Goal: Task Accomplishment & Management: Use online tool/utility

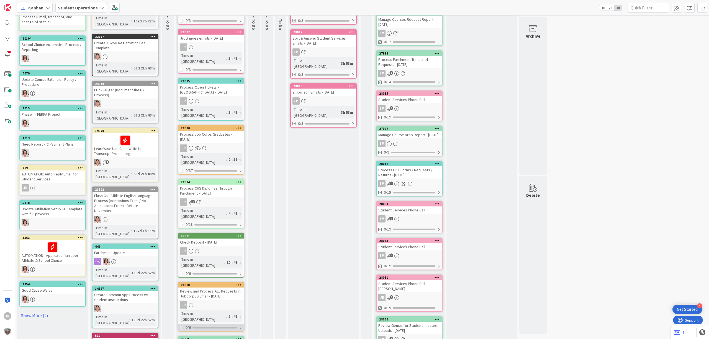
scroll to position [175, 0]
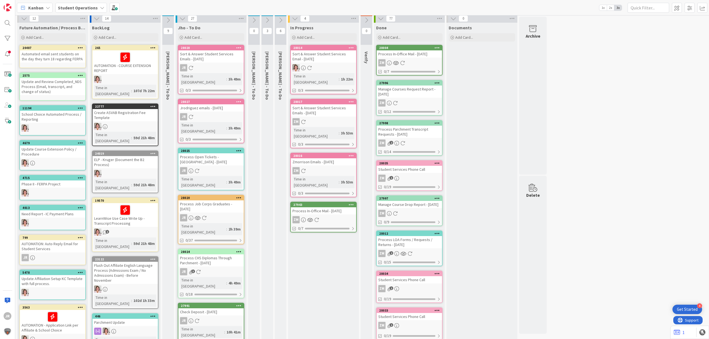
scroll to position [0, 0]
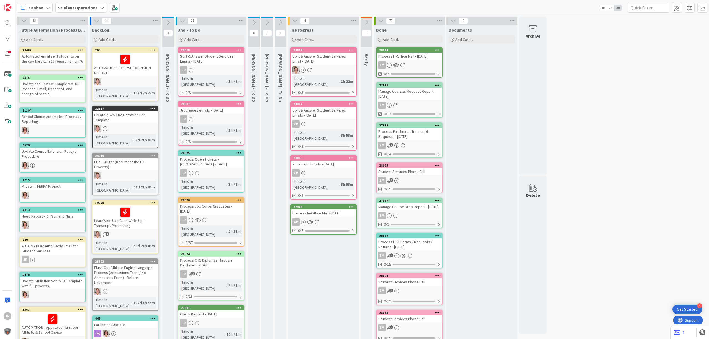
click at [314, 210] on div "Process In-Office Mail - [DATE]" at bounding box center [323, 213] width 65 height 7
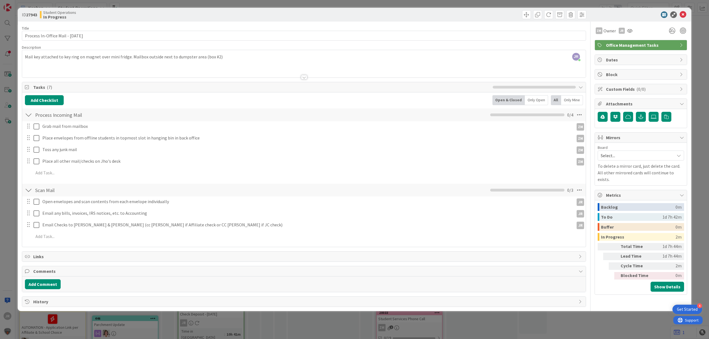
click at [502, 3] on div "ID 27943 Student Operations In Progress Title 35 / 128 Process In-Office Mail -…" at bounding box center [354, 169] width 709 height 339
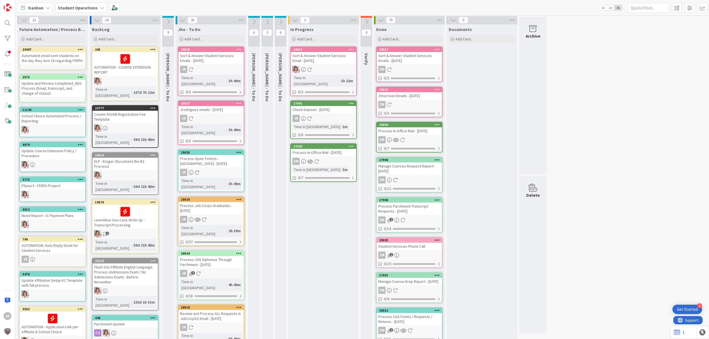
click at [317, 106] on div "Check Deposit - [DATE]" at bounding box center [323, 109] width 65 height 7
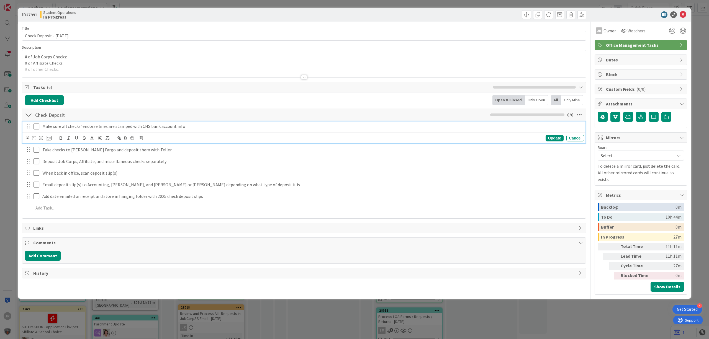
click at [36, 128] on icon at bounding box center [37, 126] width 6 height 7
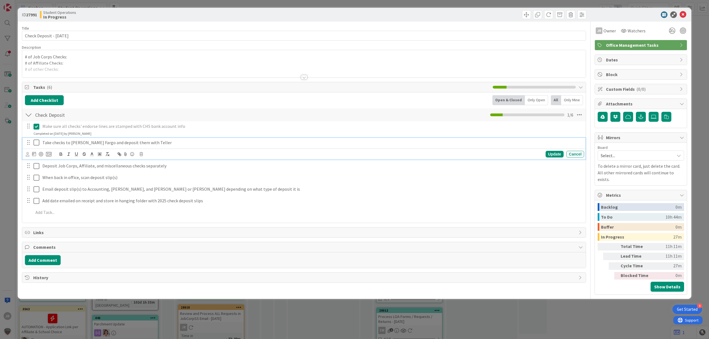
click at [37, 141] on icon at bounding box center [37, 142] width 6 height 7
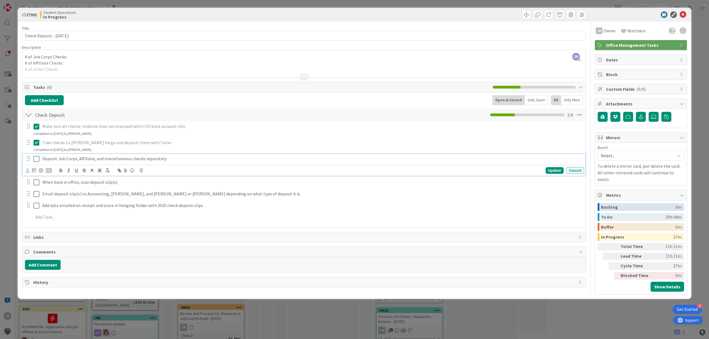
click at [37, 157] on icon at bounding box center [37, 159] width 6 height 7
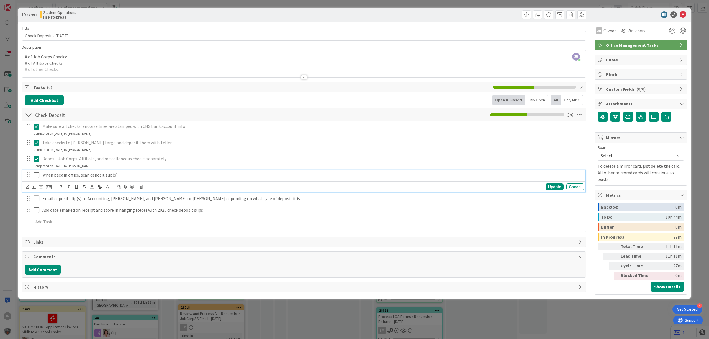
click at [34, 174] on icon at bounding box center [37, 175] width 6 height 7
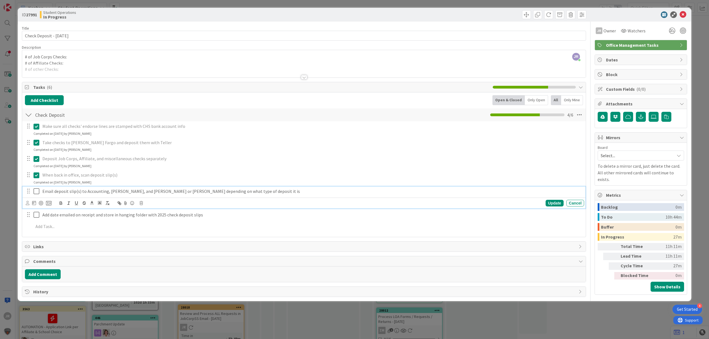
click at [37, 190] on icon at bounding box center [37, 191] width 6 height 7
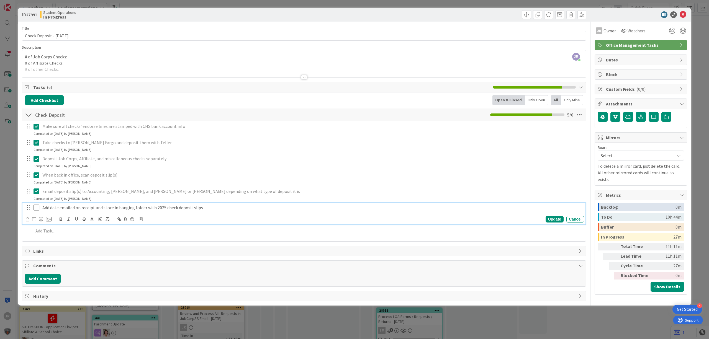
click at [37, 209] on icon at bounding box center [37, 208] width 6 height 7
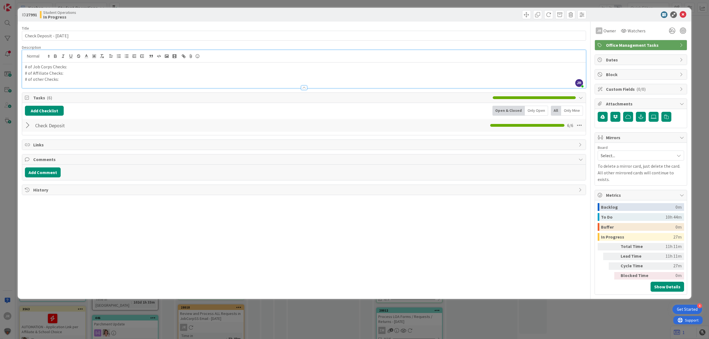
click at [89, 55] on div "JR [PERSON_NAME] just joined # of Job Corps Checks: # of Affiliate Checks: # of…" at bounding box center [304, 69] width 564 height 38
click at [530, 14] on span at bounding box center [526, 14] width 9 height 9
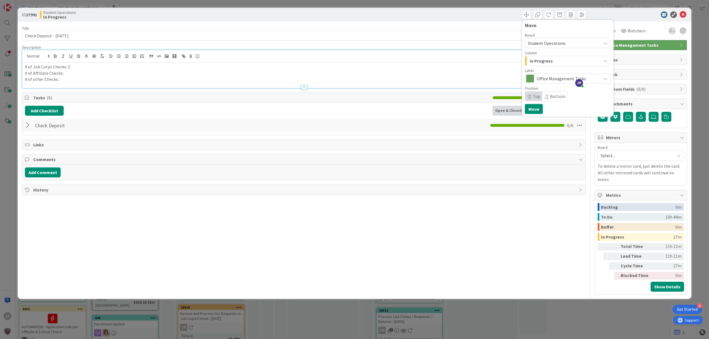
click at [537, 62] on span "In Progress" at bounding box center [541, 60] width 23 height 7
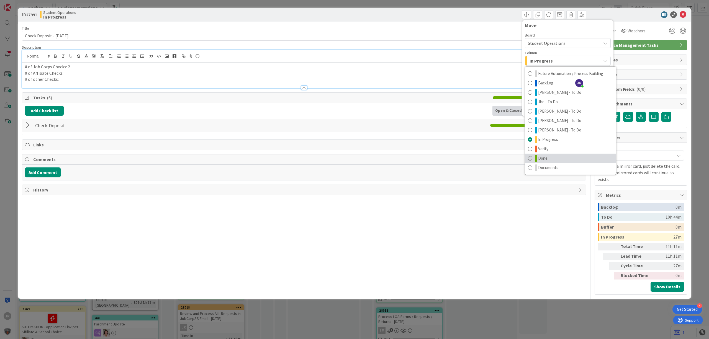
click at [550, 157] on link "Done" at bounding box center [570, 158] width 91 height 9
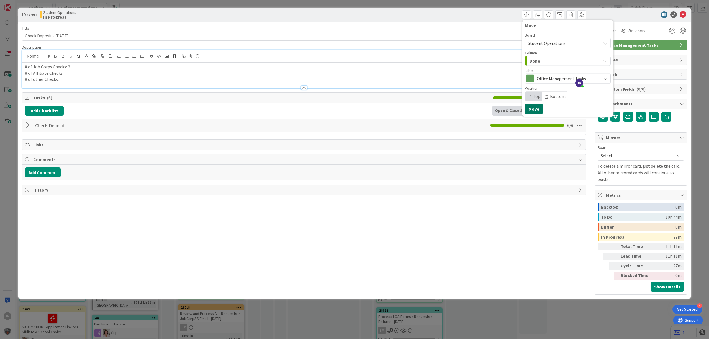
click at [535, 107] on button "Move" at bounding box center [534, 109] width 18 height 10
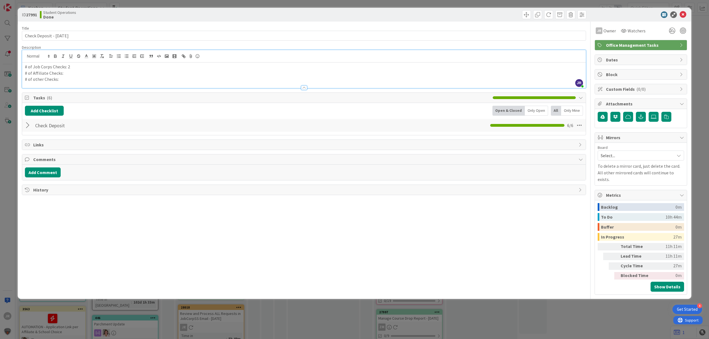
click at [468, 3] on div "ID 27991 Student Operations Done Move Move Title 26 / 128 Check Deposit - [DATE…" at bounding box center [354, 169] width 709 height 339
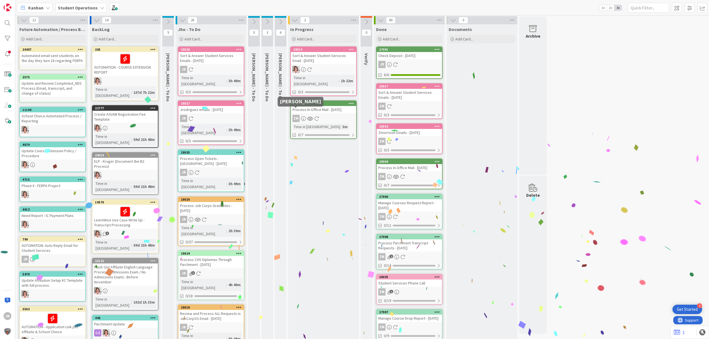
click at [303, 115] on div "ZM" at bounding box center [323, 118] width 65 height 7
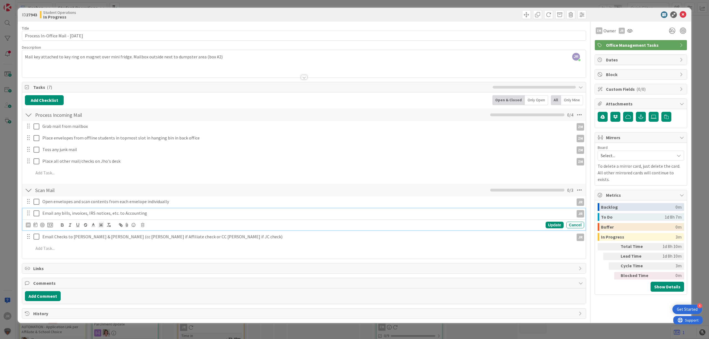
click at [37, 215] on icon at bounding box center [37, 213] width 6 height 7
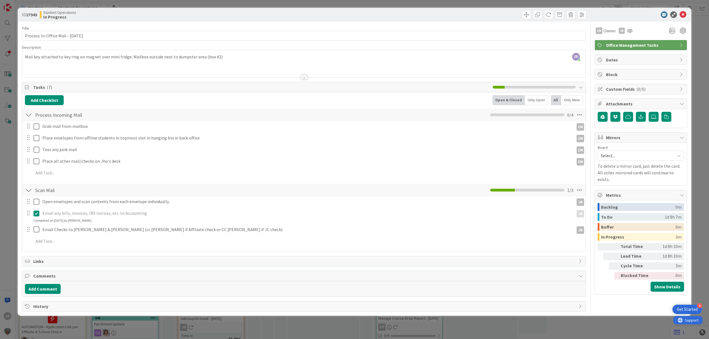
click at [37, 213] on icon at bounding box center [37, 213] width 6 height 7
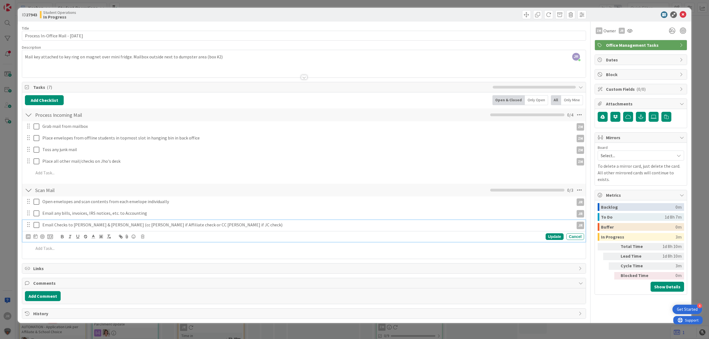
click at [37, 236] on div "Email Checks to [PERSON_NAME] & [PERSON_NAME] (cc [PERSON_NAME] if Affiliate ch…" at bounding box center [303, 231] width 563 height 22
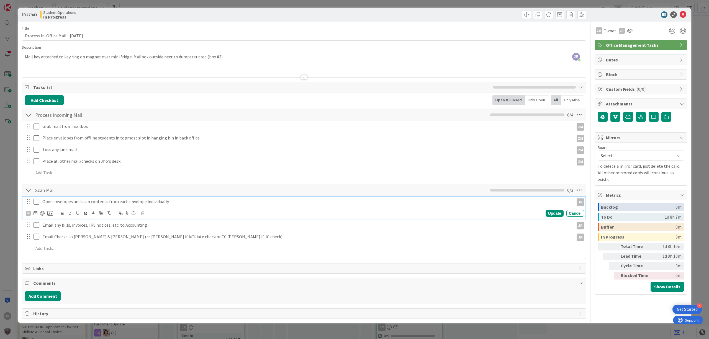
click at [38, 206] on button at bounding box center [37, 202] width 7 height 9
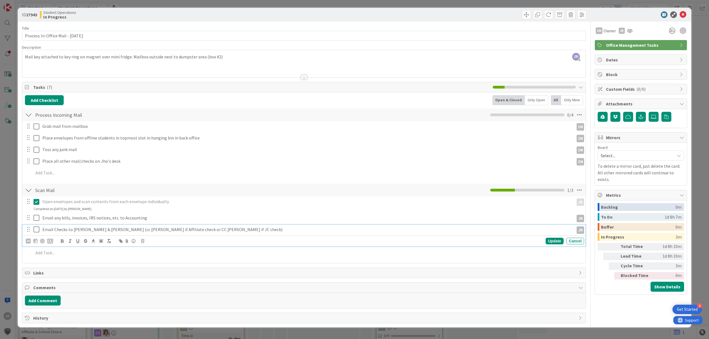
click at [38, 231] on icon at bounding box center [37, 229] width 6 height 7
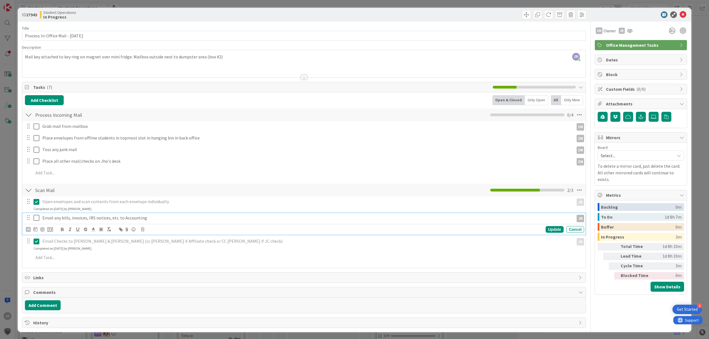
drag, startPoint x: 39, startPoint y: 219, endPoint x: 104, endPoint y: 191, distance: 71.2
click at [38, 219] on icon at bounding box center [37, 218] width 6 height 7
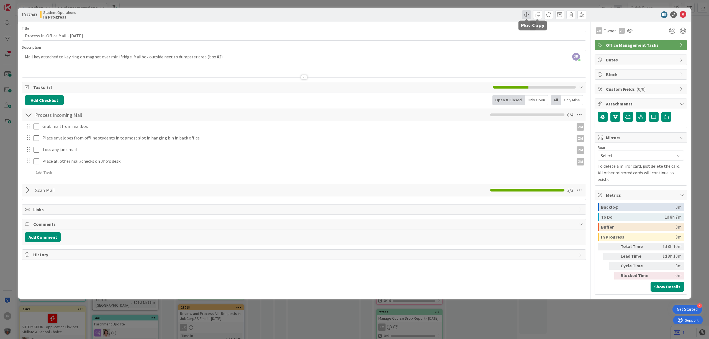
click at [527, 13] on span at bounding box center [526, 14] width 9 height 9
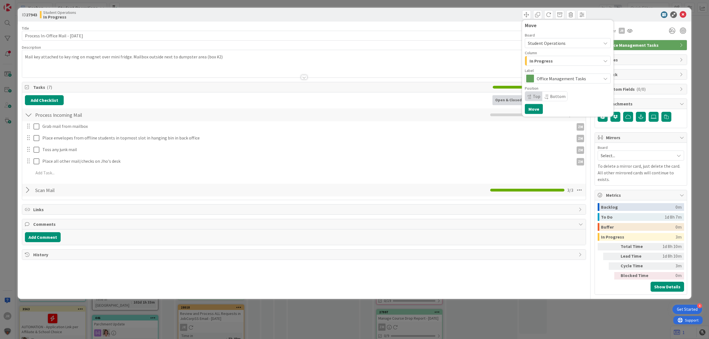
click at [543, 58] on span "In Progress" at bounding box center [541, 60] width 23 height 7
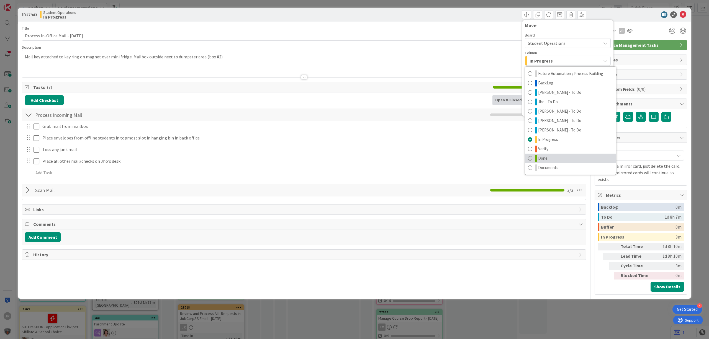
click at [552, 157] on link "Done" at bounding box center [570, 158] width 91 height 9
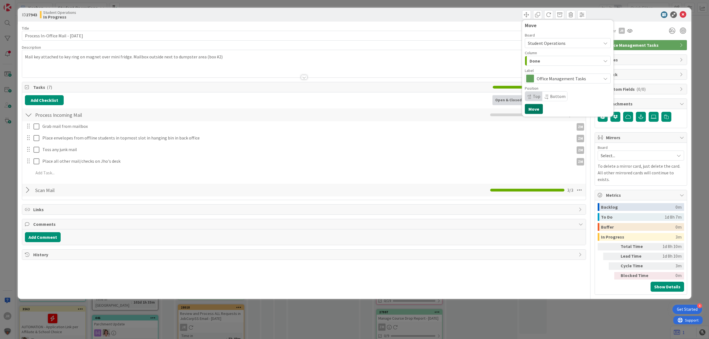
click at [536, 110] on button "Move" at bounding box center [534, 109] width 18 height 10
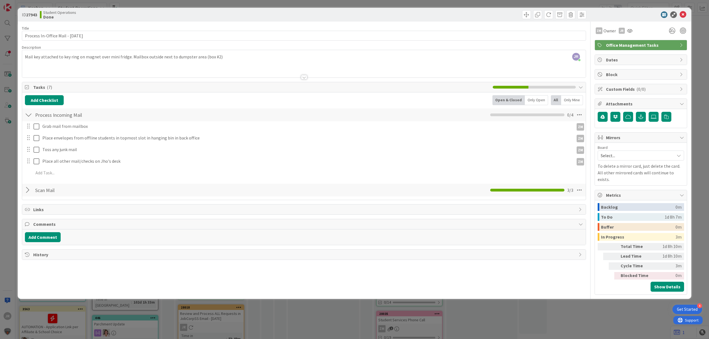
click at [488, 5] on div "ID 27943 Student Operations Done Move Move Title 35 / 128 Process In-Office Mai…" at bounding box center [354, 169] width 709 height 339
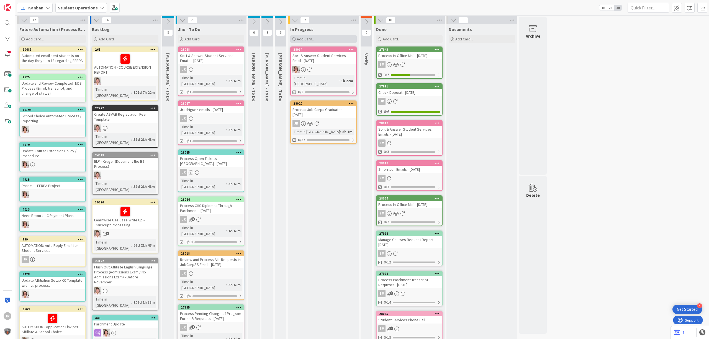
click at [332, 39] on div "Add Card..." at bounding box center [323, 39] width 67 height 8
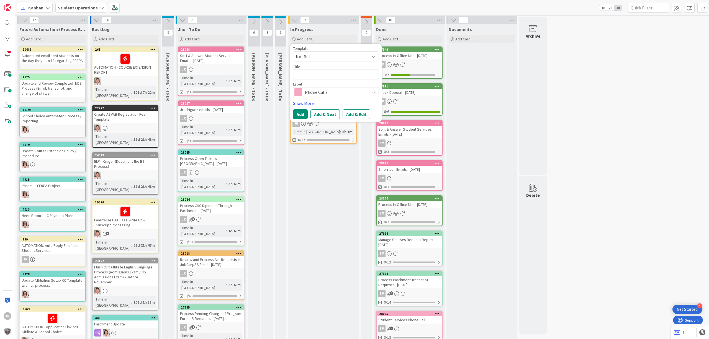
click at [335, 55] on span "Not Set" at bounding box center [330, 56] width 69 height 7
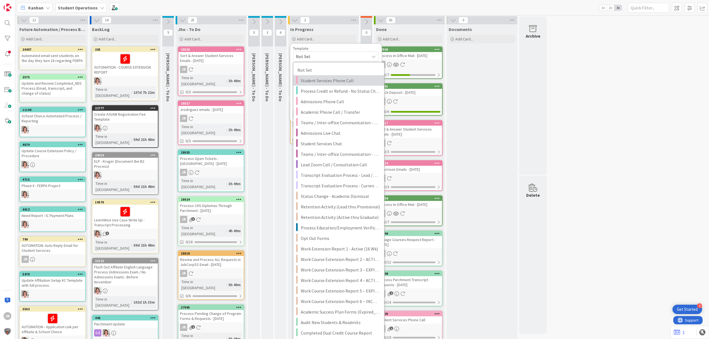
click at [335, 78] on span "Student Services Phone Call" at bounding box center [340, 80] width 79 height 7
type textarea "x"
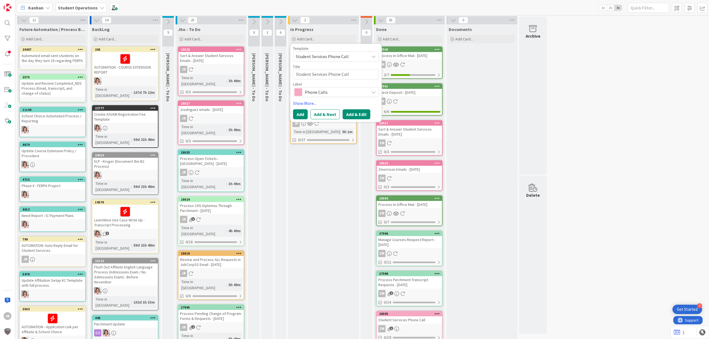
click at [351, 113] on button "Add & Edit" at bounding box center [357, 114] width 28 height 10
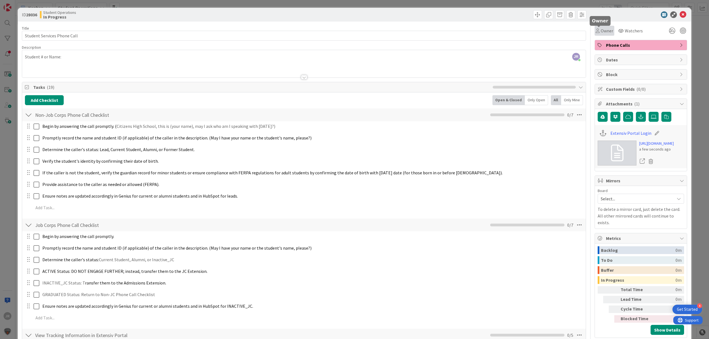
click at [596, 30] on div "Owner" at bounding box center [604, 30] width 17 height 7
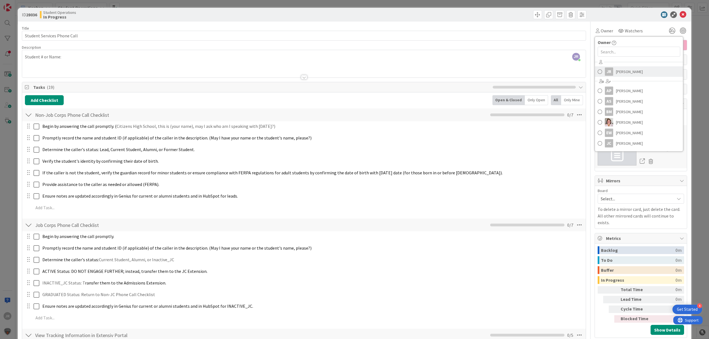
click at [607, 75] on div "JR" at bounding box center [609, 72] width 8 height 8
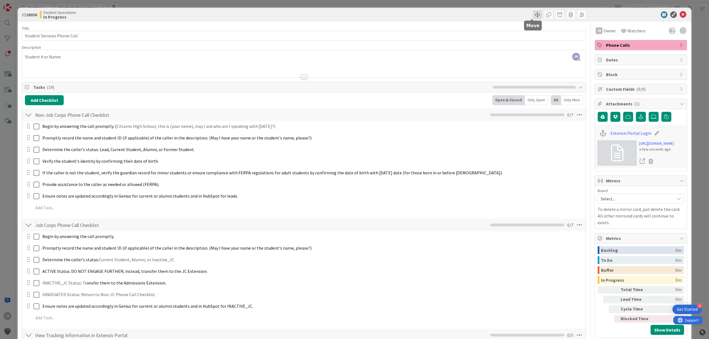
click at [533, 16] on span at bounding box center [537, 14] width 9 height 9
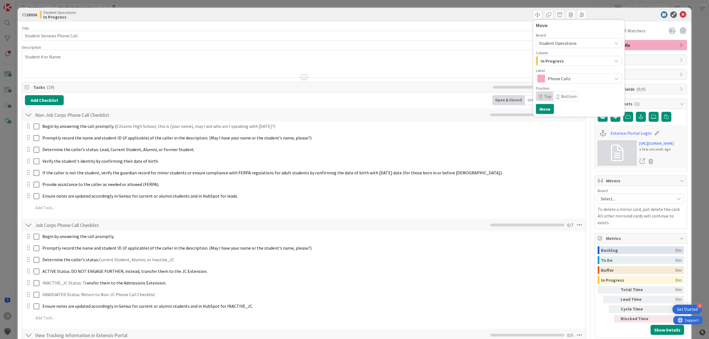
click at [541, 60] on span "In Progress" at bounding box center [552, 60] width 23 height 7
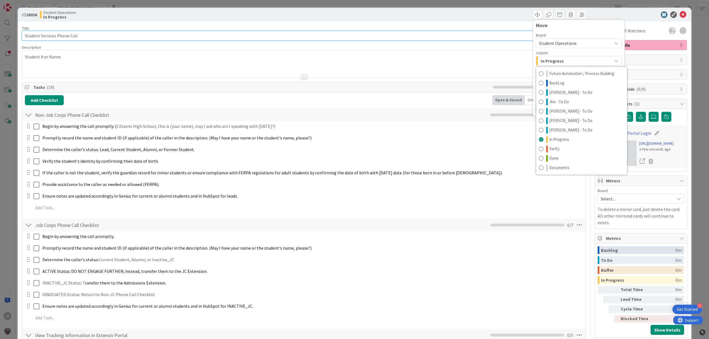
click at [478, 34] on input "Student Services Phone Call" at bounding box center [304, 36] width 564 height 10
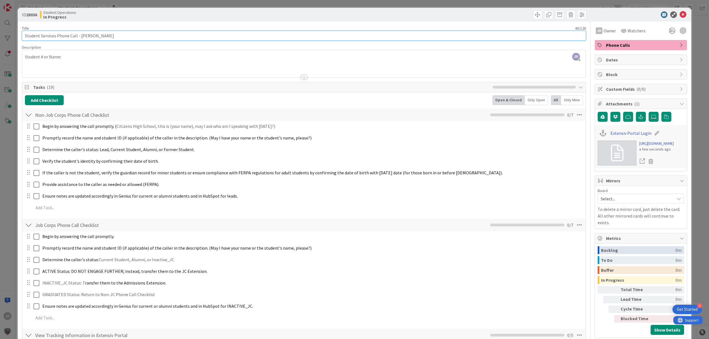
type input "Student Services Phone Call - [PERSON_NAME]"
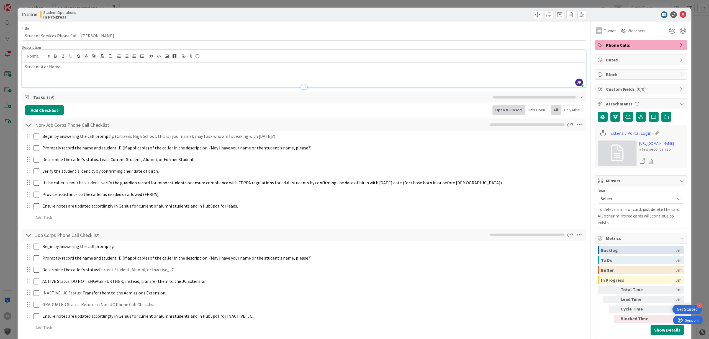
click at [132, 61] on div "JR [PERSON_NAME] joined 6 m ago Student # or Name:" at bounding box center [304, 68] width 564 height 37
drag, startPoint x: 533, startPoint y: 16, endPoint x: 535, endPoint y: 22, distance: 6.7
click at [533, 16] on span at bounding box center [537, 14] width 9 height 9
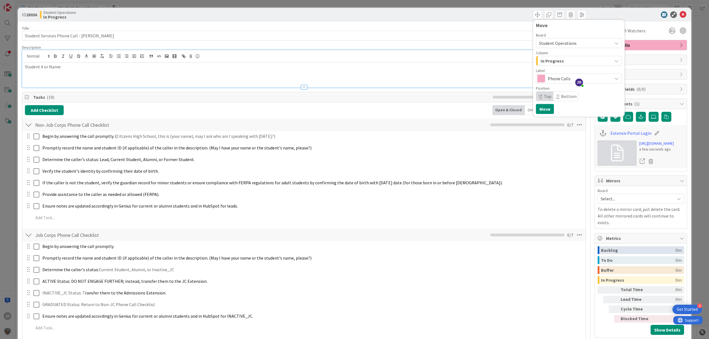
click at [546, 59] on span "In Progress" at bounding box center [552, 60] width 23 height 7
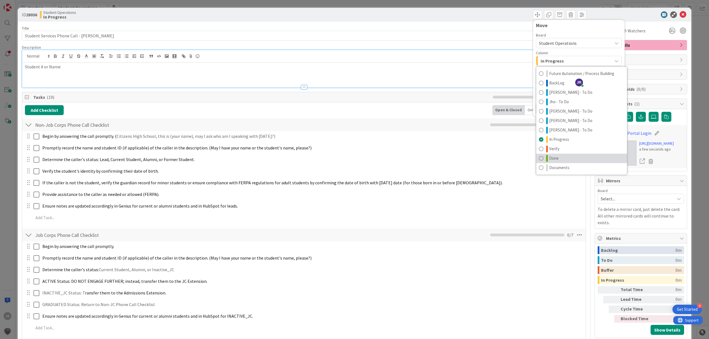
drag, startPoint x: 539, startPoint y: 159, endPoint x: 540, endPoint y: 155, distance: 3.8
click at [540, 159] on link "Done" at bounding box center [581, 158] width 91 height 9
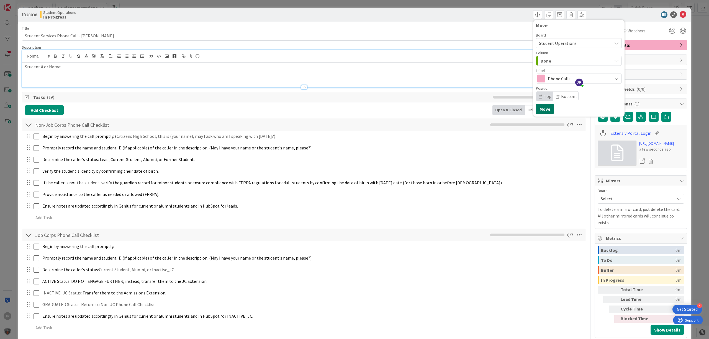
click at [541, 113] on button "Move" at bounding box center [545, 109] width 18 height 10
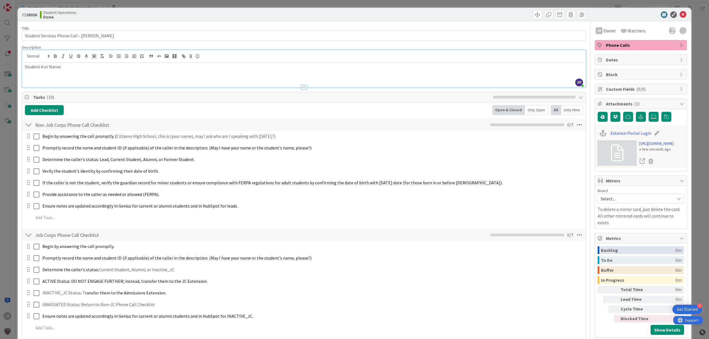
click at [256, 5] on div "ID 28036 Student Operations Done Move Move Title 46 / 128 Student Services Phon…" at bounding box center [354, 169] width 709 height 339
